Goal: Information Seeking & Learning: Check status

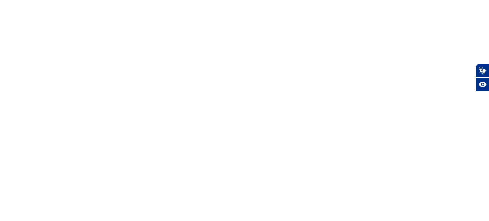
select select
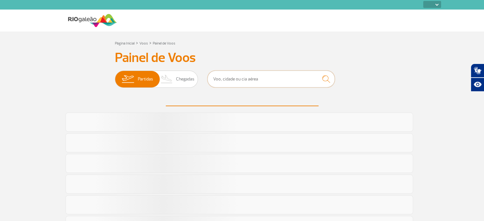
click at [230, 81] on input "text" at bounding box center [270, 79] width 127 height 17
type input "salvador"
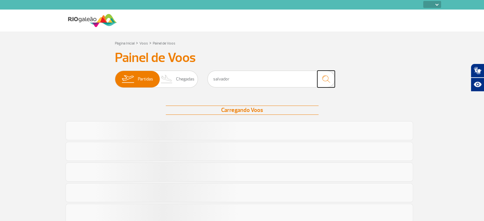
click at [326, 78] on img "submit" at bounding box center [326, 79] width 14 height 13
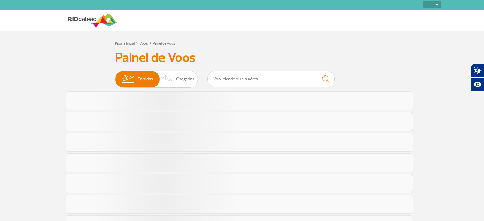
select select
click at [235, 77] on input "text" at bounding box center [270, 79] width 127 height 17
type input "salvador"
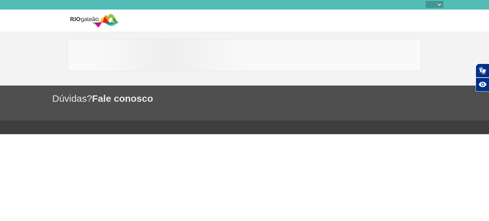
select select
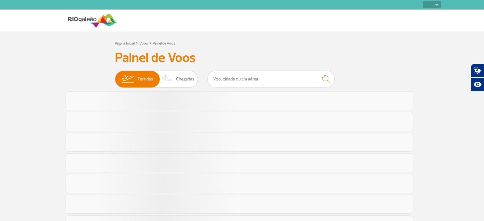
select select
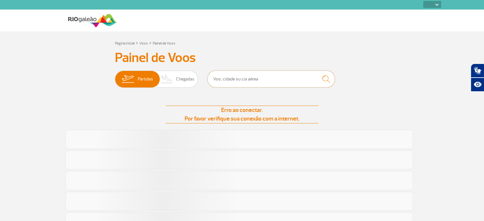
click at [252, 78] on input "text" at bounding box center [270, 79] width 127 height 17
type input "a"
type input "salvador"
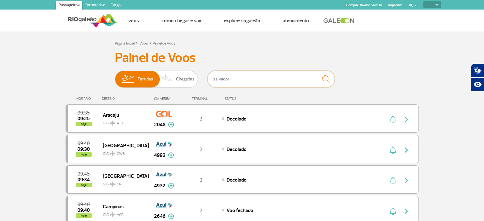
click at [241, 77] on input "salvador" at bounding box center [270, 79] width 127 height 17
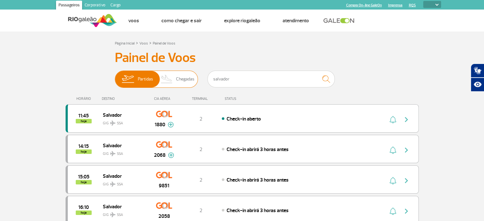
click at [184, 77] on span "Chegadas" at bounding box center [185, 79] width 18 height 17
click at [115, 76] on input "Partidas Chegadas" at bounding box center [115, 76] width 0 height 0
